Goal: Information Seeking & Learning: Find specific fact

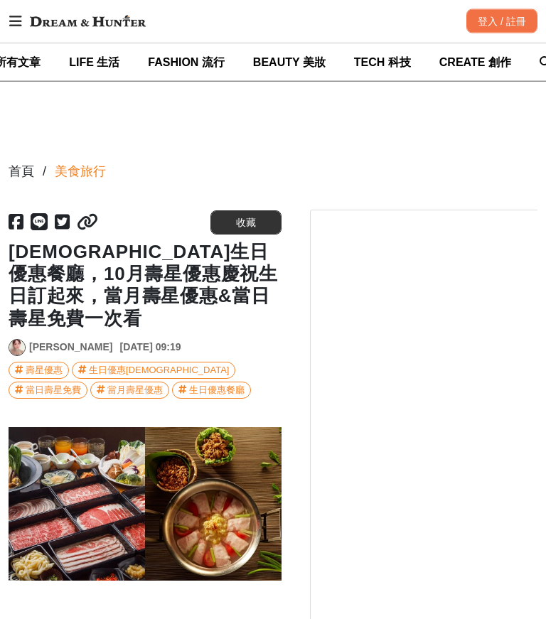
scroll to position [72, 0]
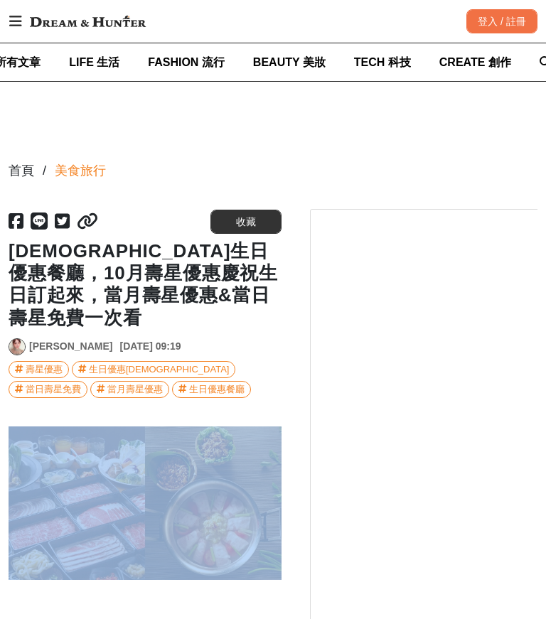
scroll to position [0, 546]
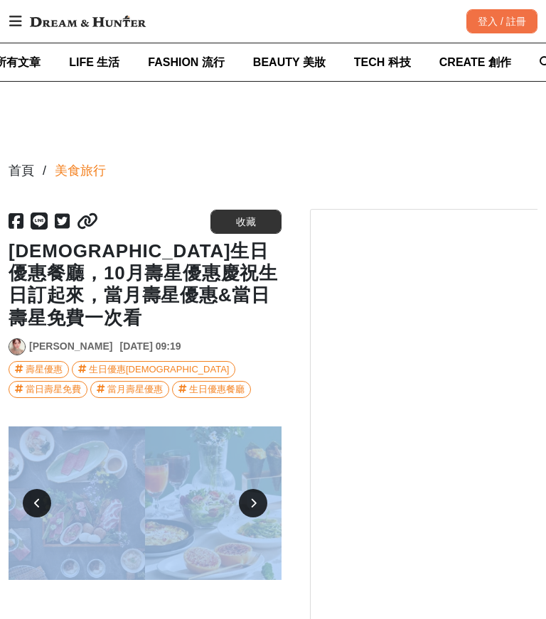
click at [244, 618] on div at bounding box center [145, 626] width 273 height 17
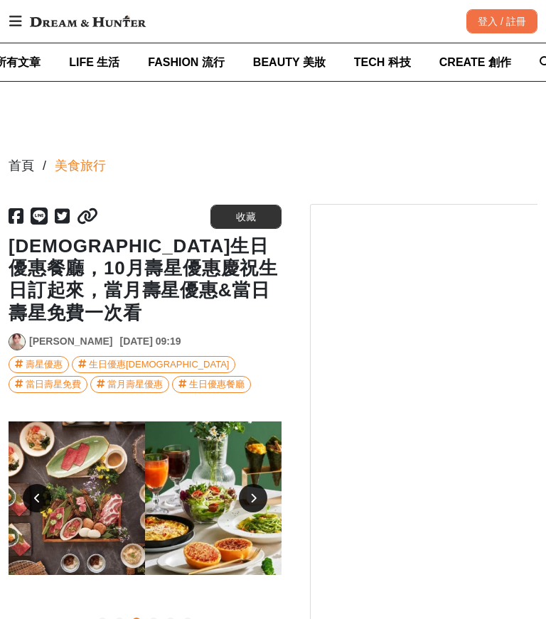
scroll to position [80, 0]
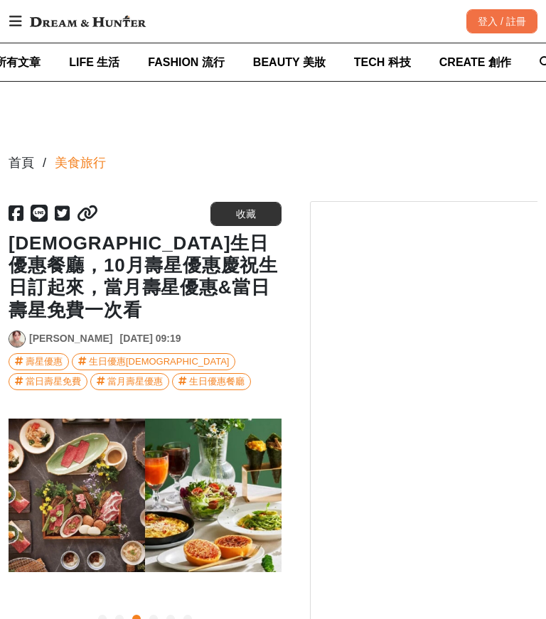
click at [81, 374] on div "當日壽星免費" at bounding box center [53, 382] width 55 height 16
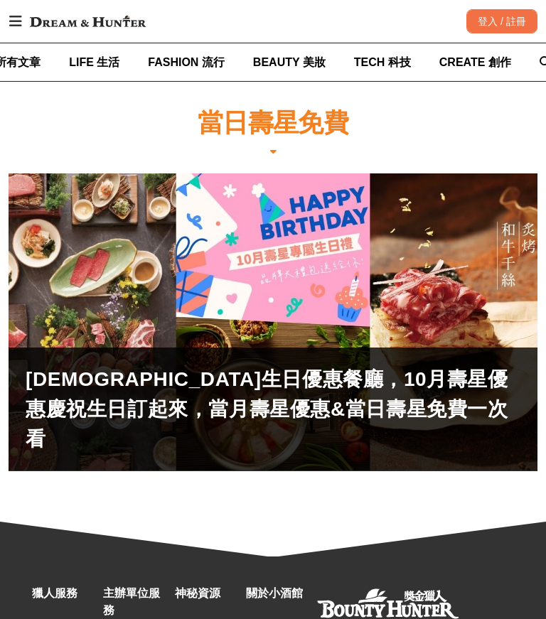
scroll to position [32, 0]
click at [293, 336] on div "2025生日優惠餐廳，10月壽星優惠慶祝生日訂起來，當月壽星優惠&當日壽星免費一次看" at bounding box center [273, 322] width 529 height 297
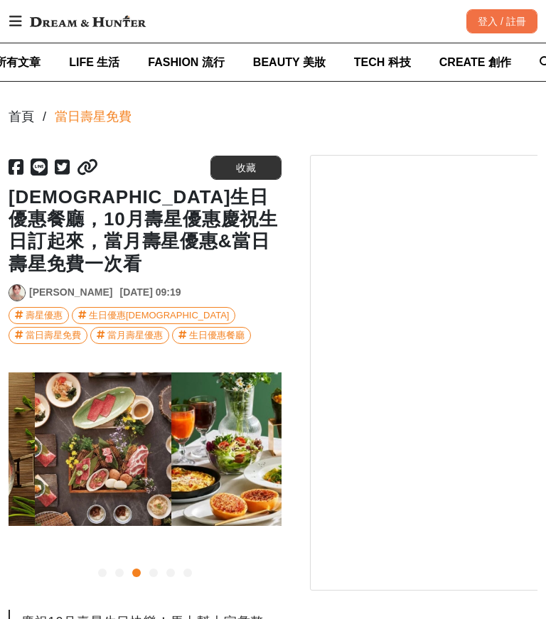
scroll to position [0, 546]
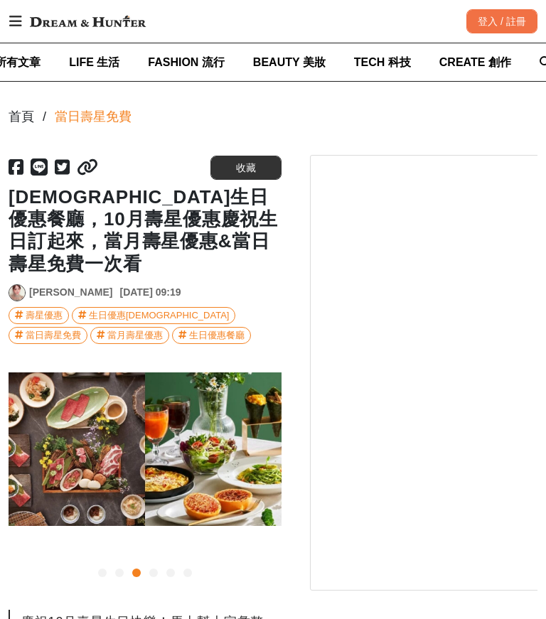
click at [47, 308] on div "壽星優惠" at bounding box center [44, 316] width 37 height 16
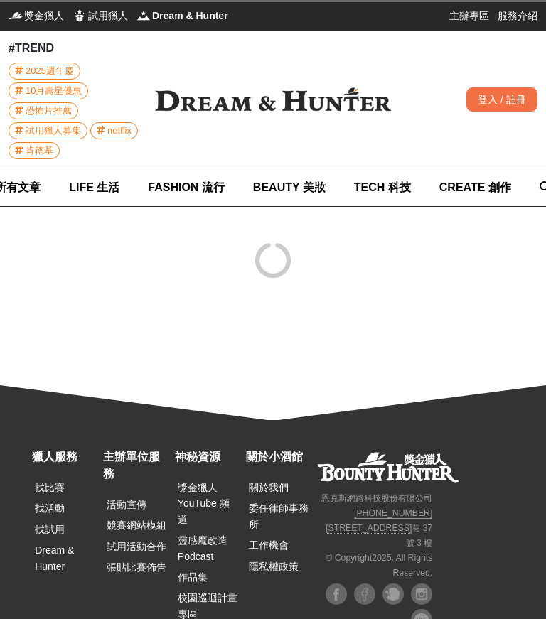
scroll to position [33, 0]
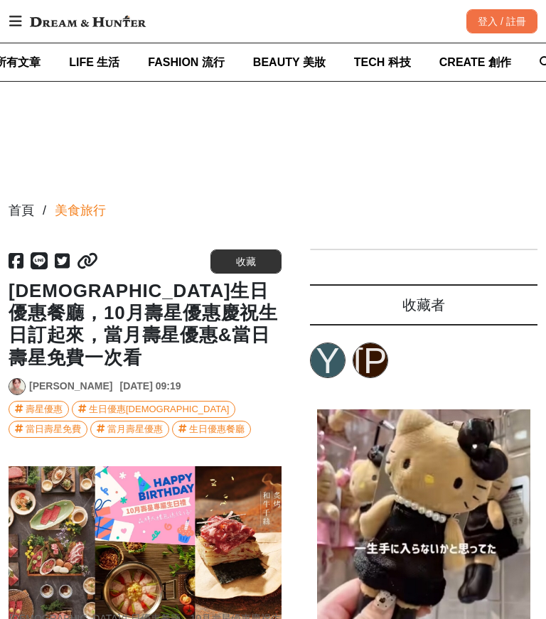
scroll to position [101, 0]
